Goal: Information Seeking & Learning: Learn about a topic

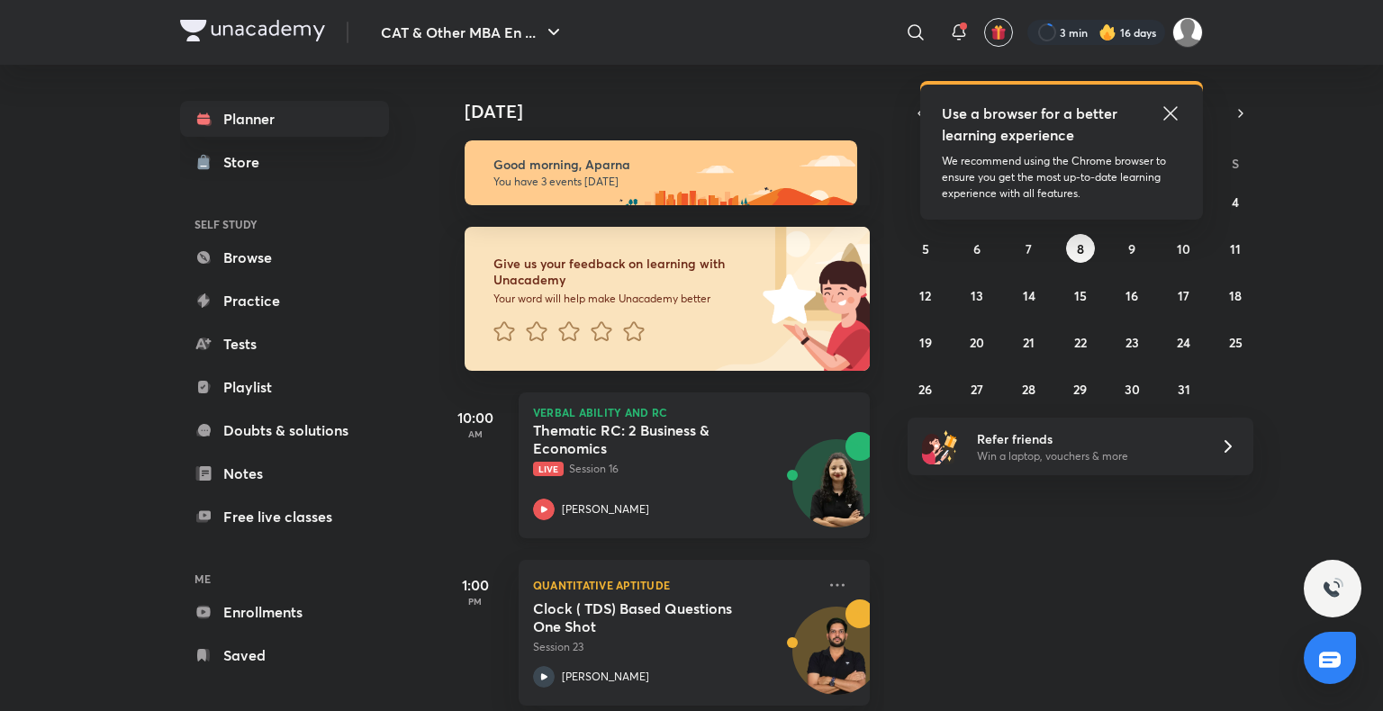
click at [543, 496] on div "Thematic RC: 2 Business & Economics Live Session 16 Alpa Sharma" at bounding box center [674, 470] width 283 height 99
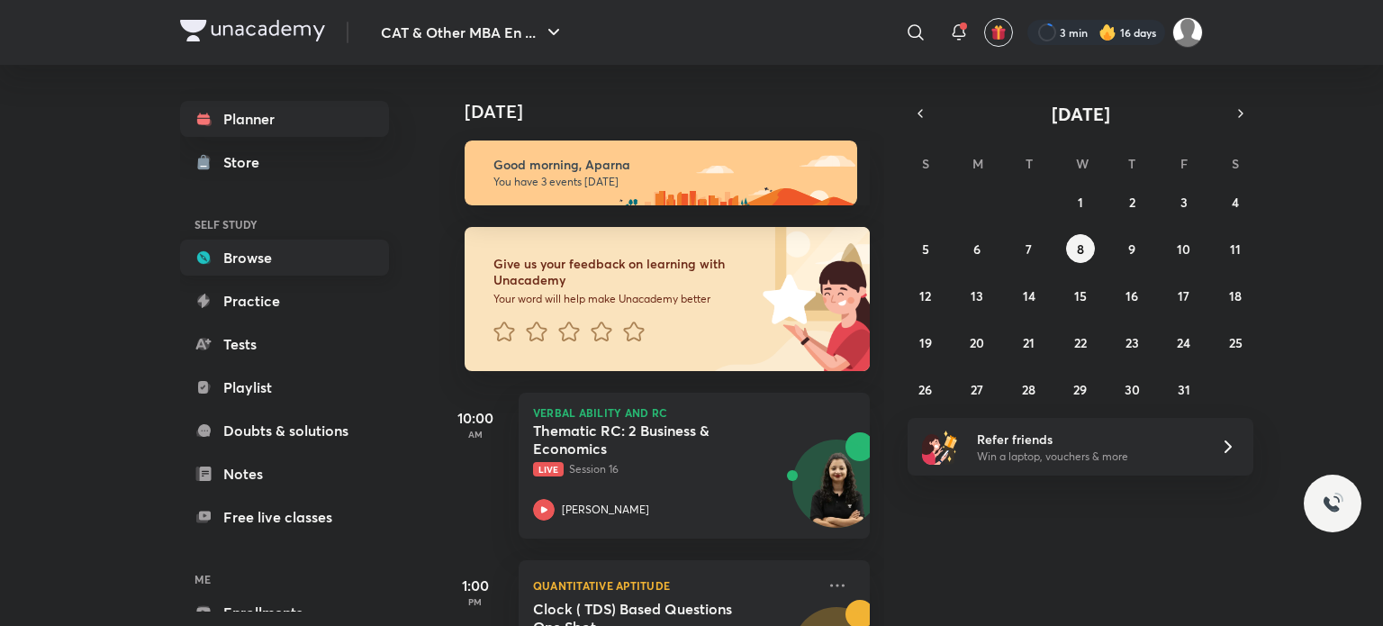
click at [236, 249] on link "Browse" at bounding box center [284, 257] width 209 height 36
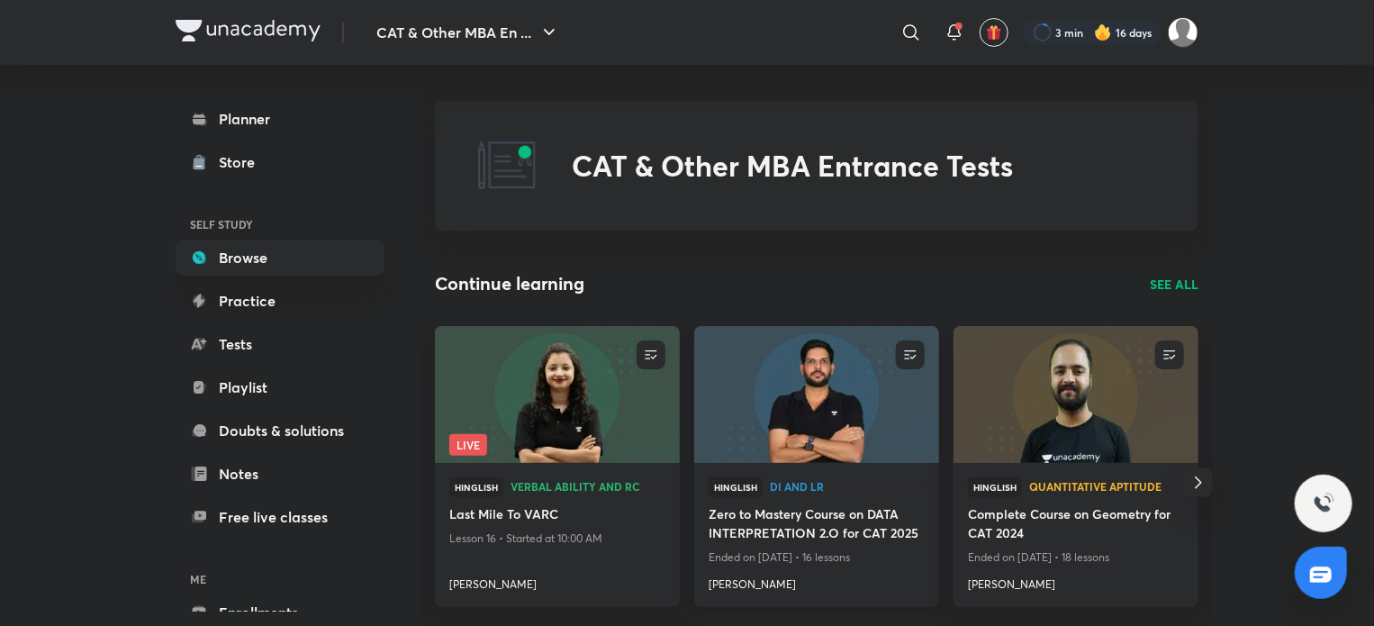
click at [817, 387] on img at bounding box center [815, 394] width 249 height 140
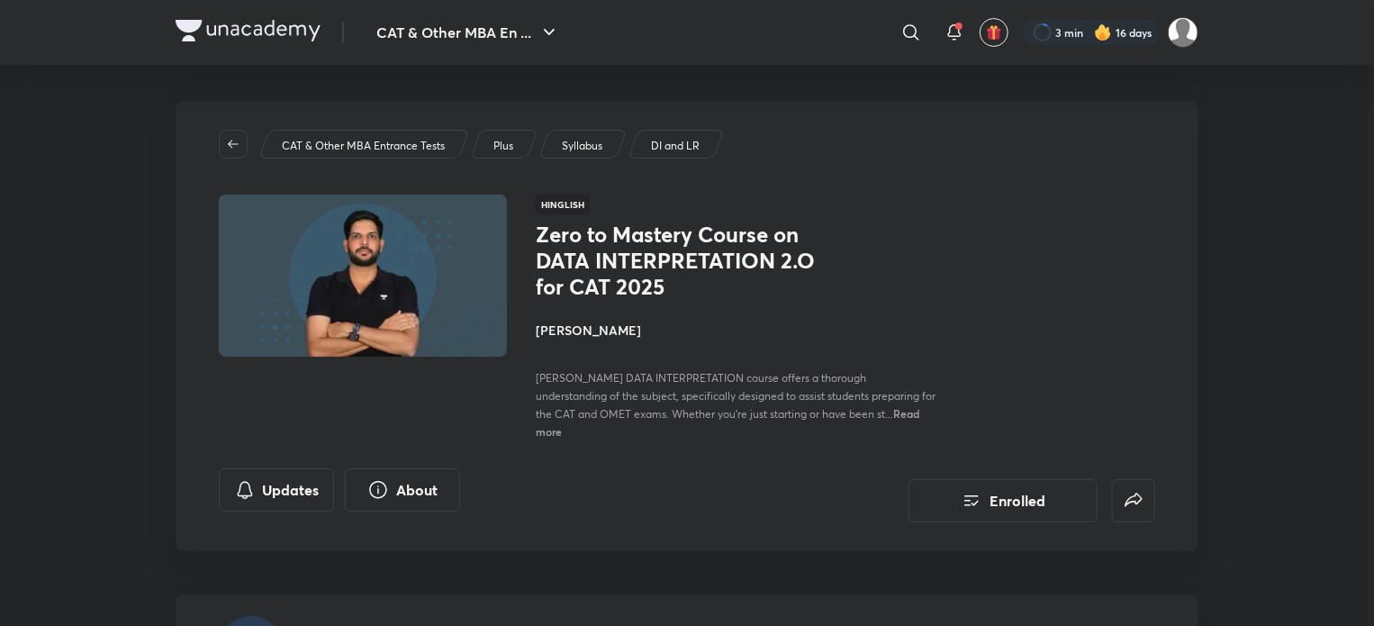
click at [817, 387] on div "[PERSON_NAME] DATA INTERPRETATION course offers a thorough understanding of the…" at bounding box center [737, 403] width 403 height 71
click at [834, 388] on span "[PERSON_NAME] DATA INTERPRETATION course offers a thorough understanding of the…" at bounding box center [736, 396] width 400 height 50
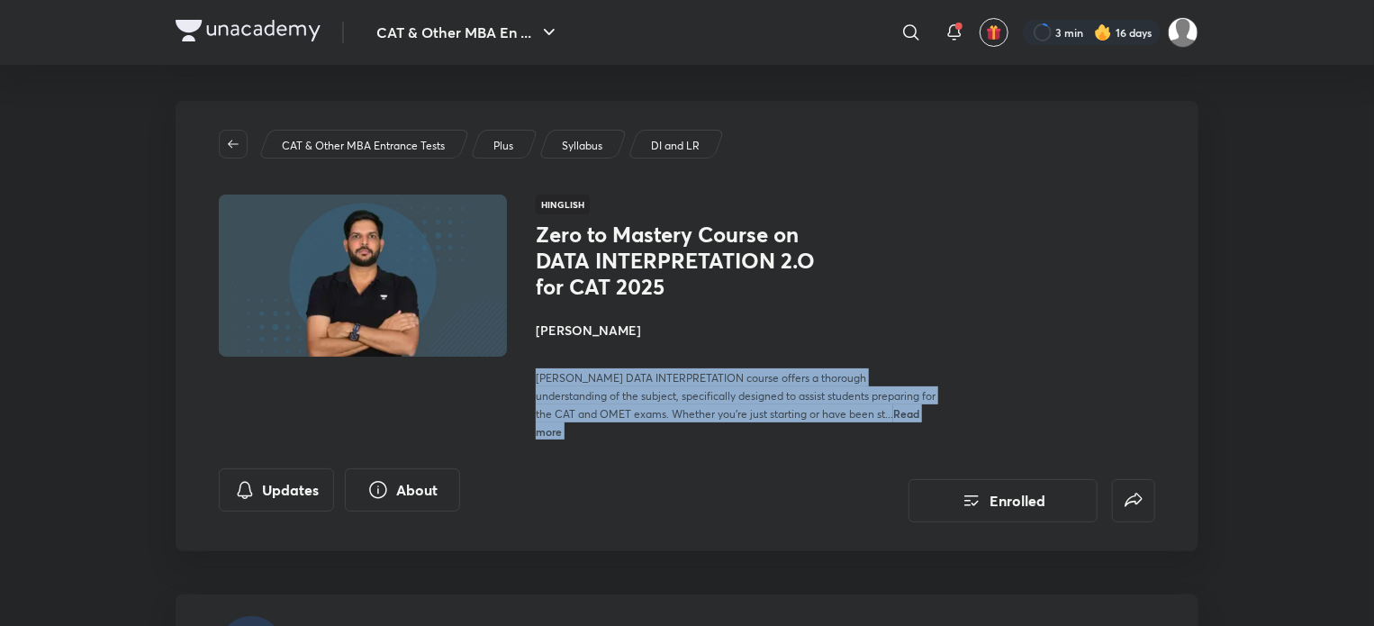
drag, startPoint x: 834, startPoint y: 388, endPoint x: 849, endPoint y: 393, distance: 16.2
click at [849, 393] on span "[PERSON_NAME] DATA INTERPRETATION course offers a thorough understanding of the…" at bounding box center [736, 396] width 400 height 50
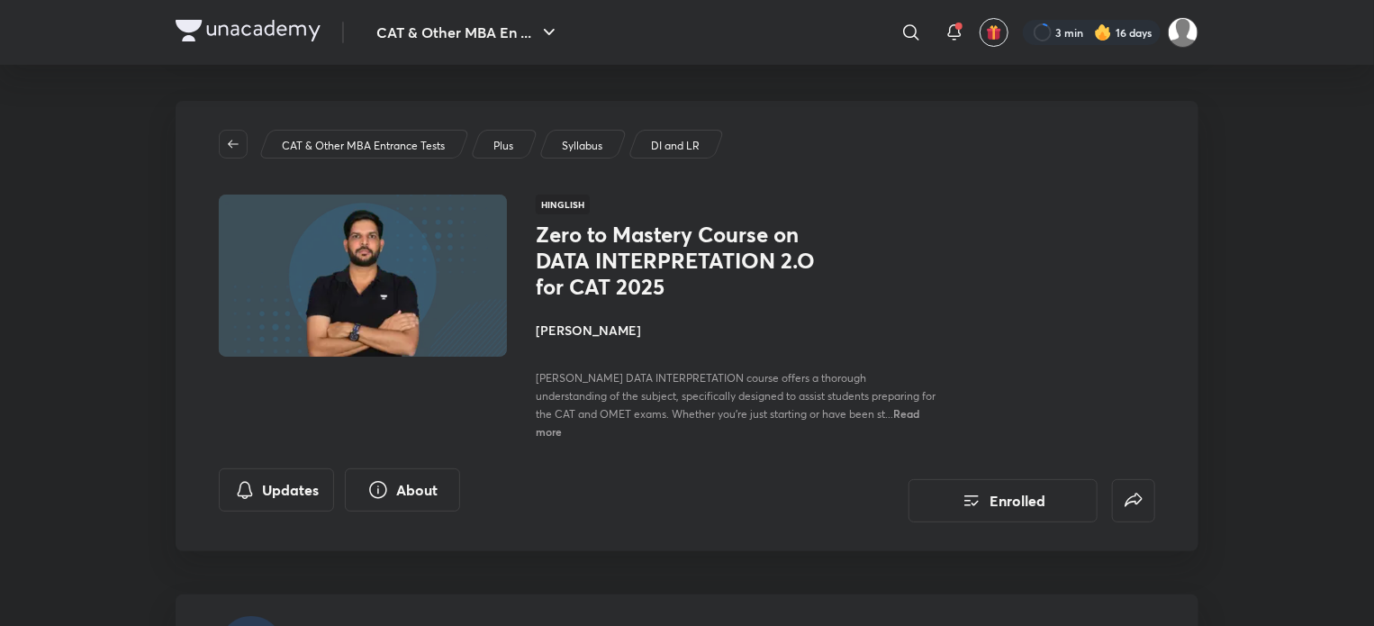
click at [849, 393] on span "[PERSON_NAME] DATA INTERPRETATION course offers a thorough understanding of the…" at bounding box center [736, 396] width 400 height 50
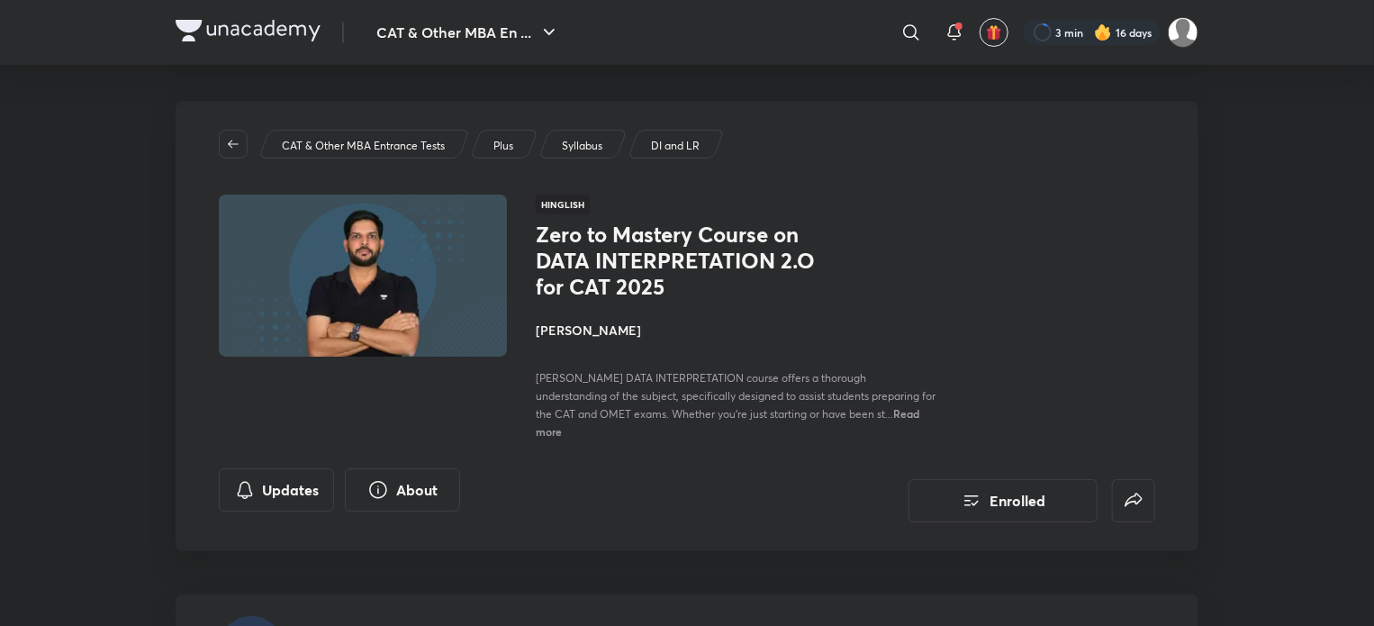
click at [822, 392] on span "[PERSON_NAME] DATA INTERPRETATION course offers a thorough understanding of the…" at bounding box center [736, 396] width 400 height 50
